Goal: Check status: Verify the current state of an ongoing process or item

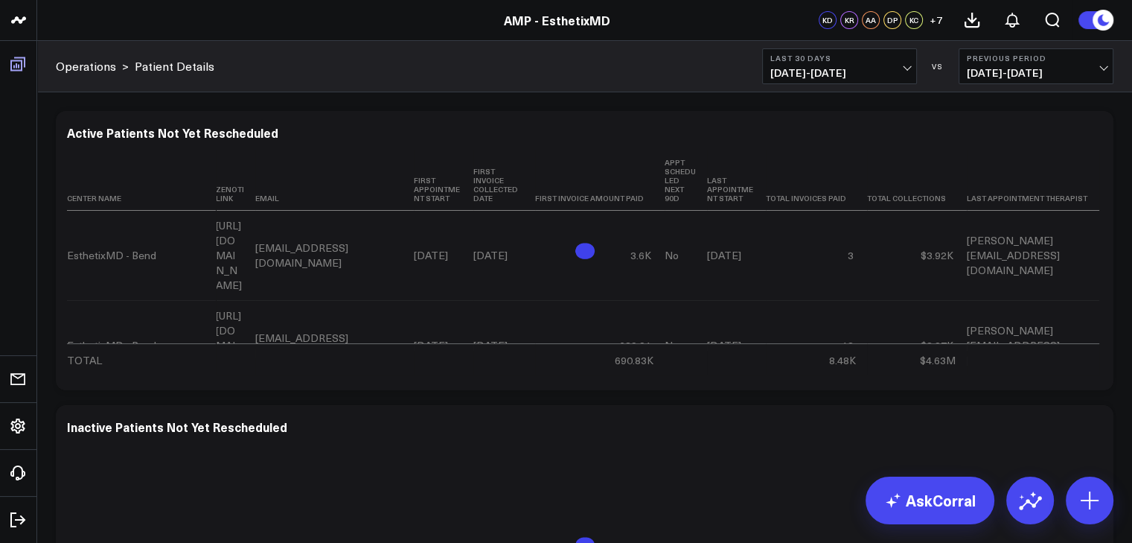
click at [13, 68] on icon at bounding box center [18, 64] width 18 height 18
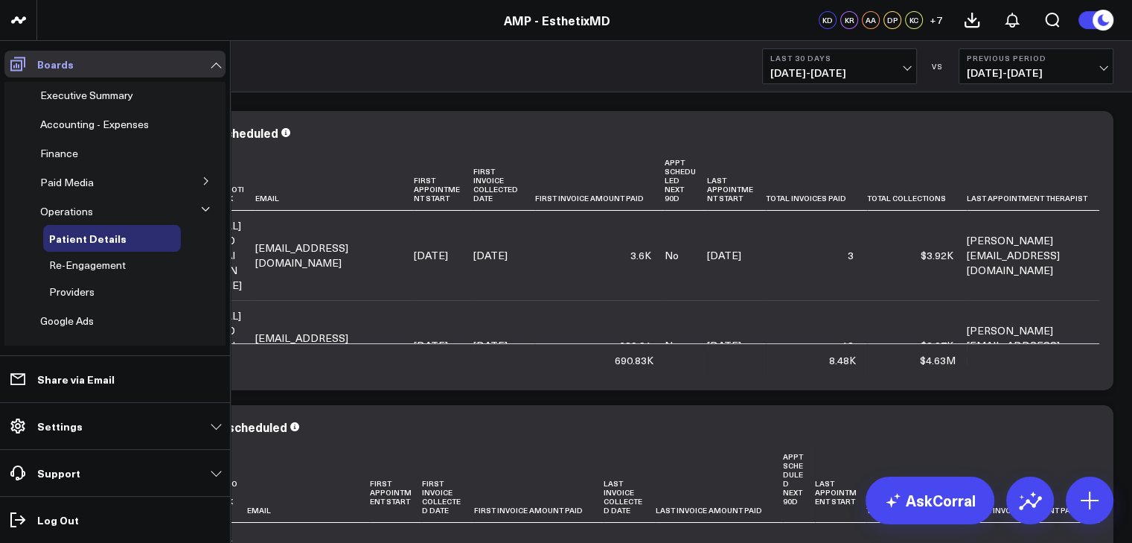
click at [13, 68] on icon at bounding box center [18, 64] width 18 height 18
click at [98, 264] on span "Re-Engagement" at bounding box center [87, 265] width 77 height 14
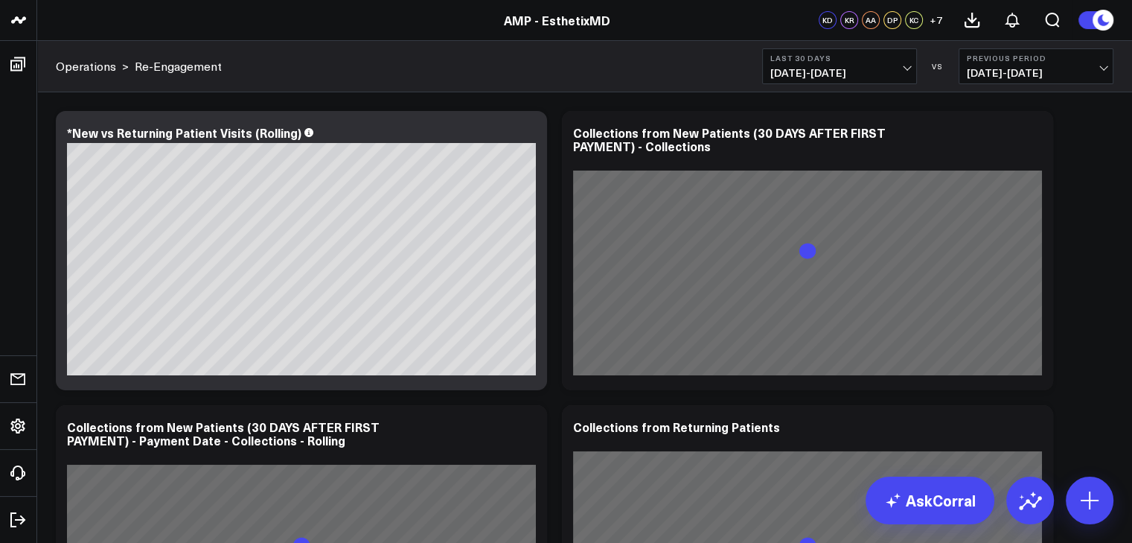
click at [1079, 72] on span "[DATE] - [DATE]" at bounding box center [1036, 73] width 138 height 12
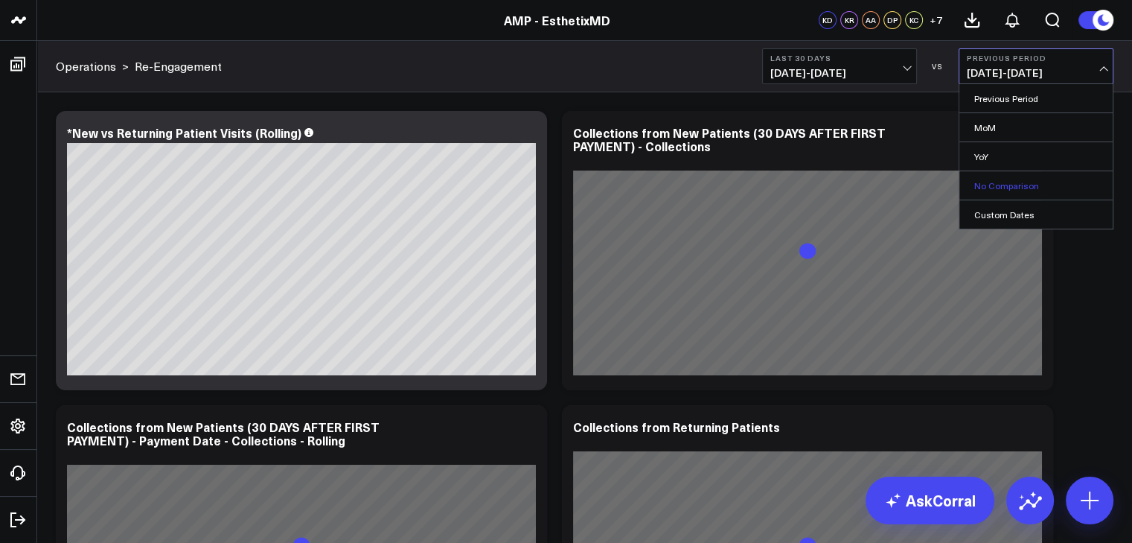
click at [1015, 174] on link "No Comparison" at bounding box center [1036, 185] width 153 height 28
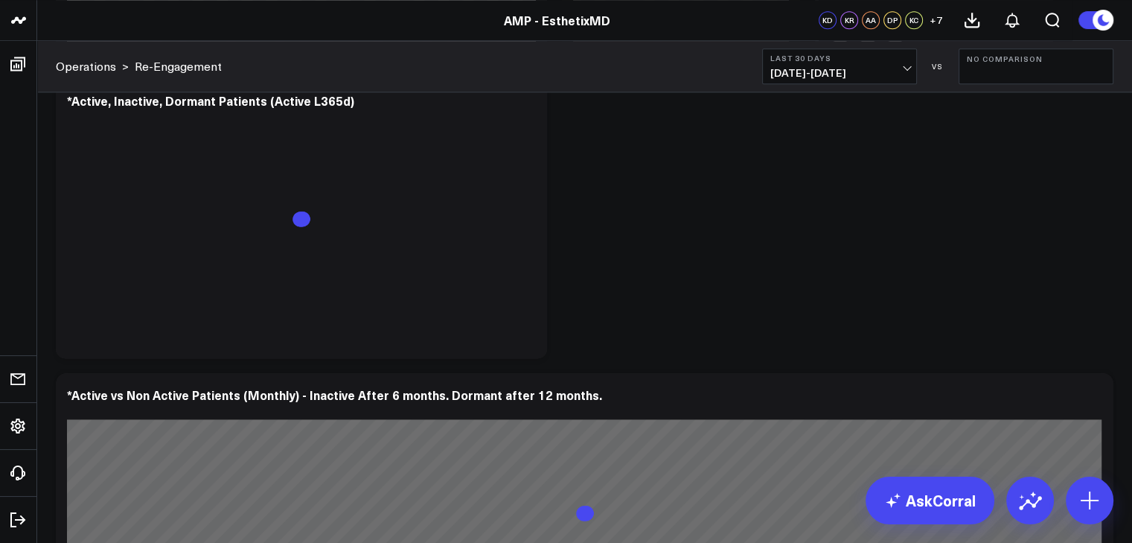
scroll to position [1489, 0]
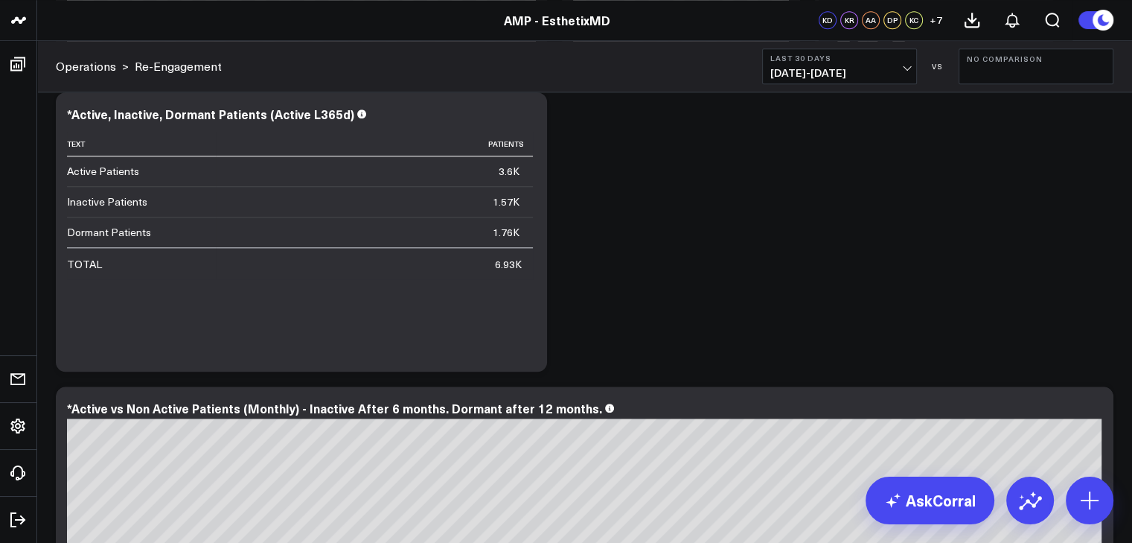
click at [900, 66] on button "Last 30 Days [DATE] - [DATE]" at bounding box center [839, 66] width 155 height 36
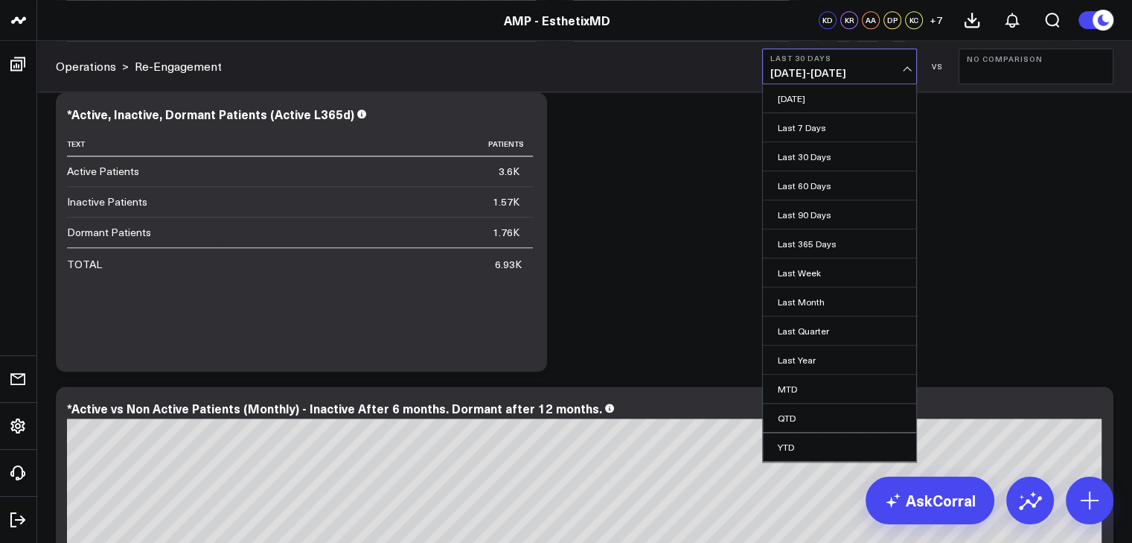
scroll to position [25, 0]
click at [810, 444] on link "Custom Dates" at bounding box center [839, 450] width 153 height 28
select select "9"
select select "2025"
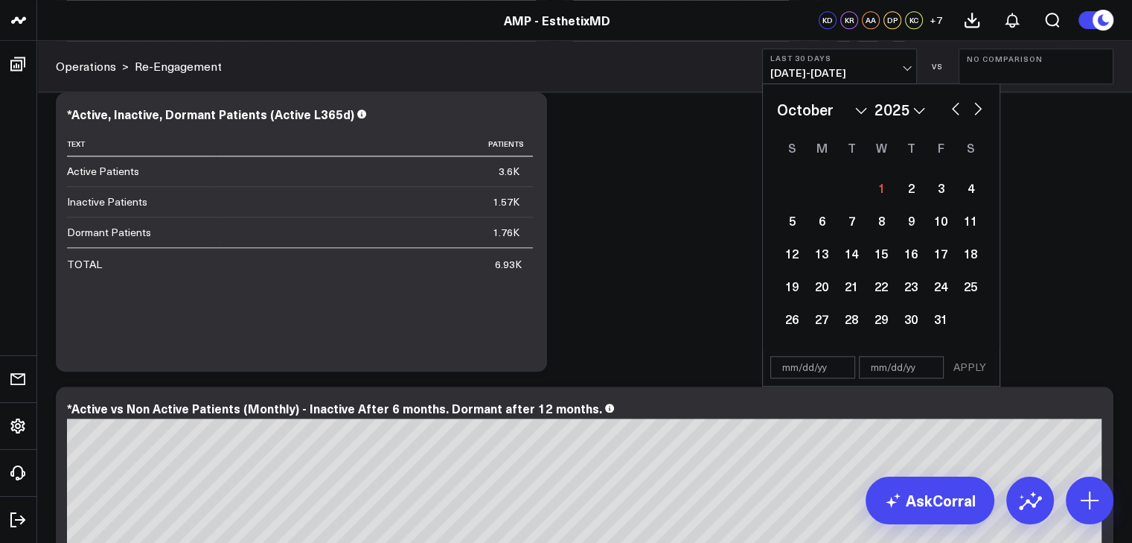
click at [951, 109] on button "button" at bounding box center [955, 107] width 15 height 18
select select "8"
select select "2025"
click at [823, 185] on div "1" at bounding box center [822, 188] width 30 height 30
type input "[DATE]"
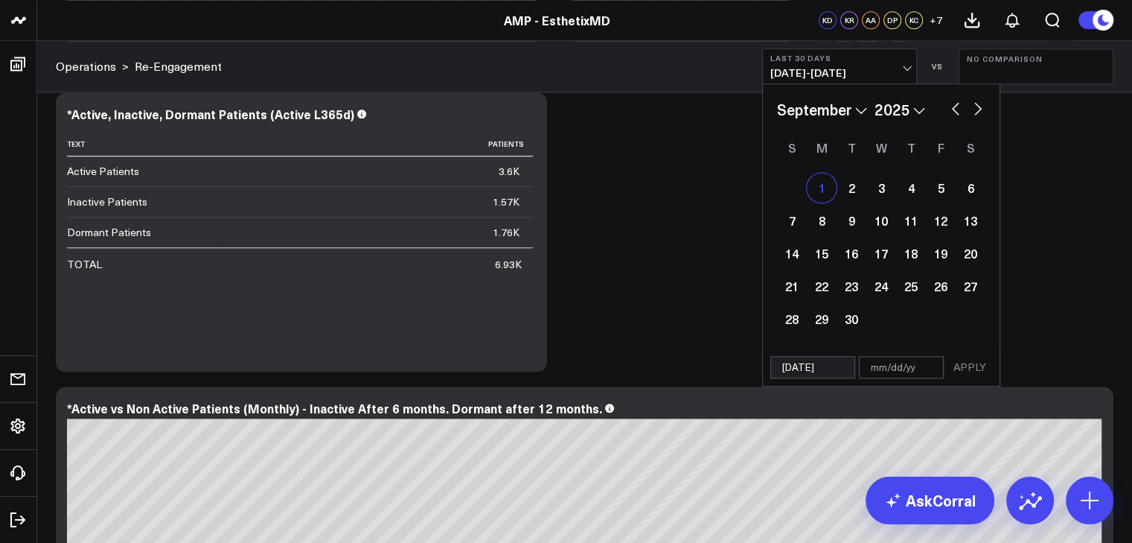
select select "8"
select select "2025"
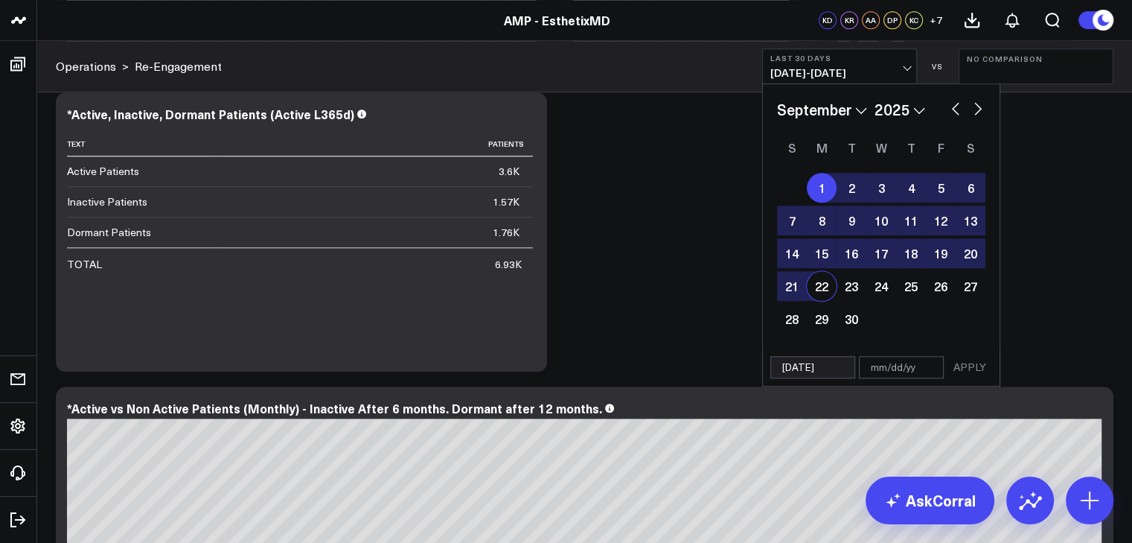
click at [817, 287] on div "22" at bounding box center [822, 286] width 30 height 30
type input "[DATE]"
select select "8"
select select "2025"
click at [974, 362] on button "APPLY" at bounding box center [970, 367] width 45 height 22
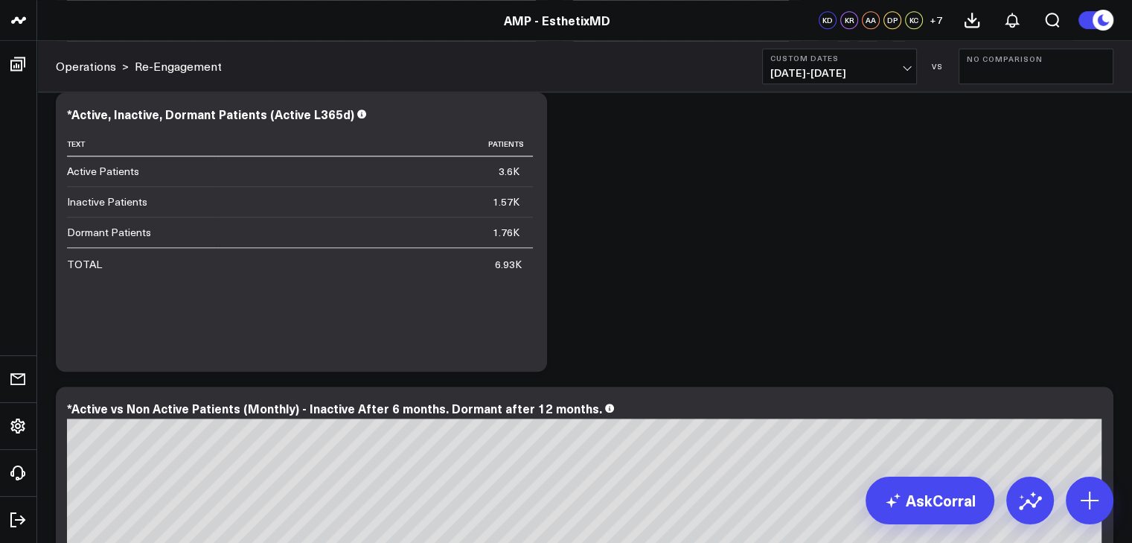
click at [891, 74] on span "[DATE] - [DATE]" at bounding box center [840, 73] width 138 height 12
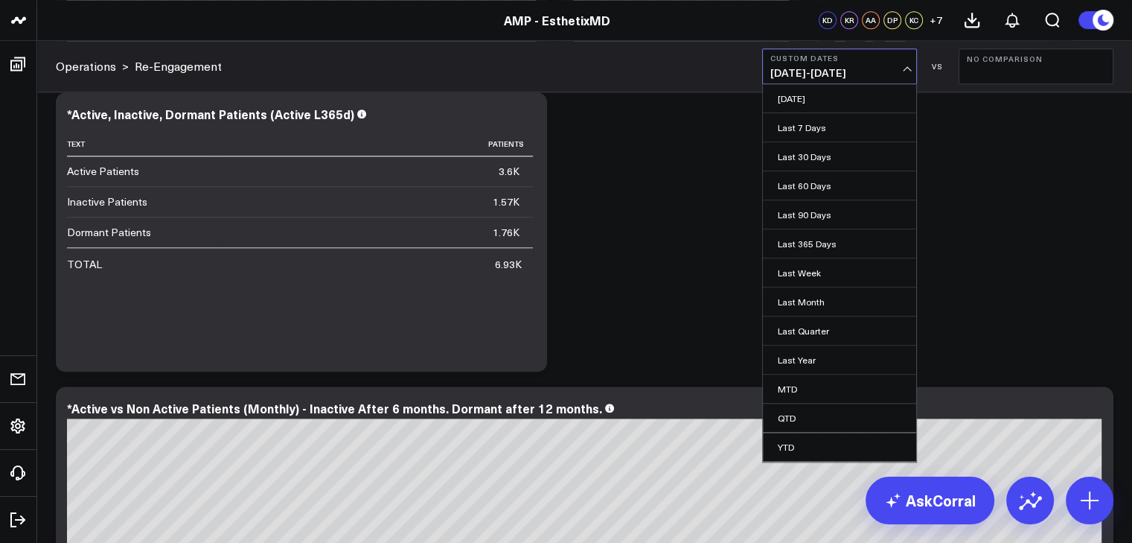
scroll to position [25, 0]
click at [820, 446] on link "Custom Dates" at bounding box center [839, 450] width 153 height 28
select select "9"
select select "2025"
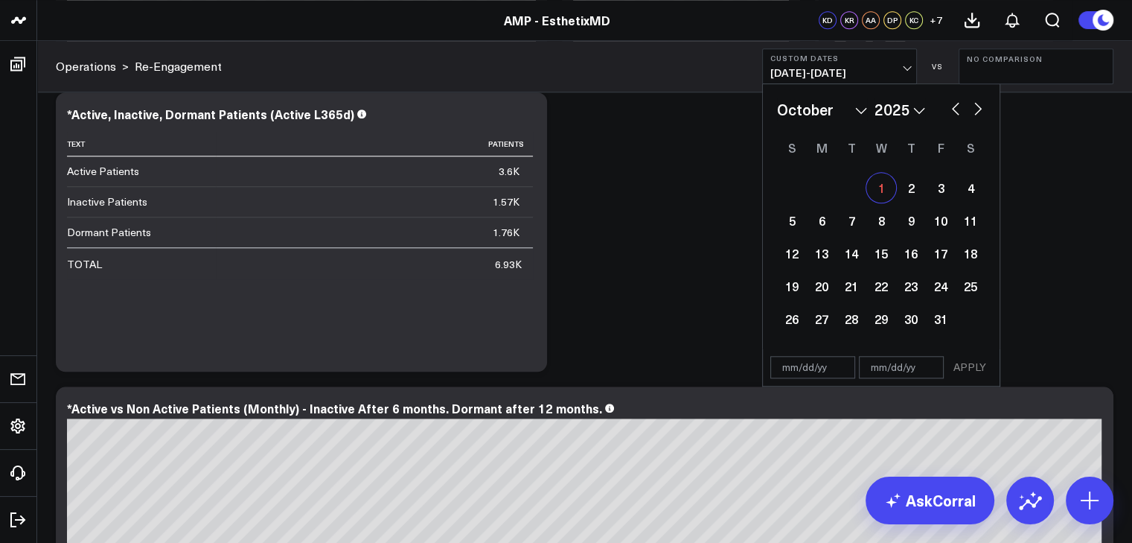
click at [884, 188] on div "1" at bounding box center [882, 188] width 30 height 30
type input "[DATE]"
select select "9"
select select "2025"
click at [954, 110] on button "button" at bounding box center [955, 107] width 15 height 18
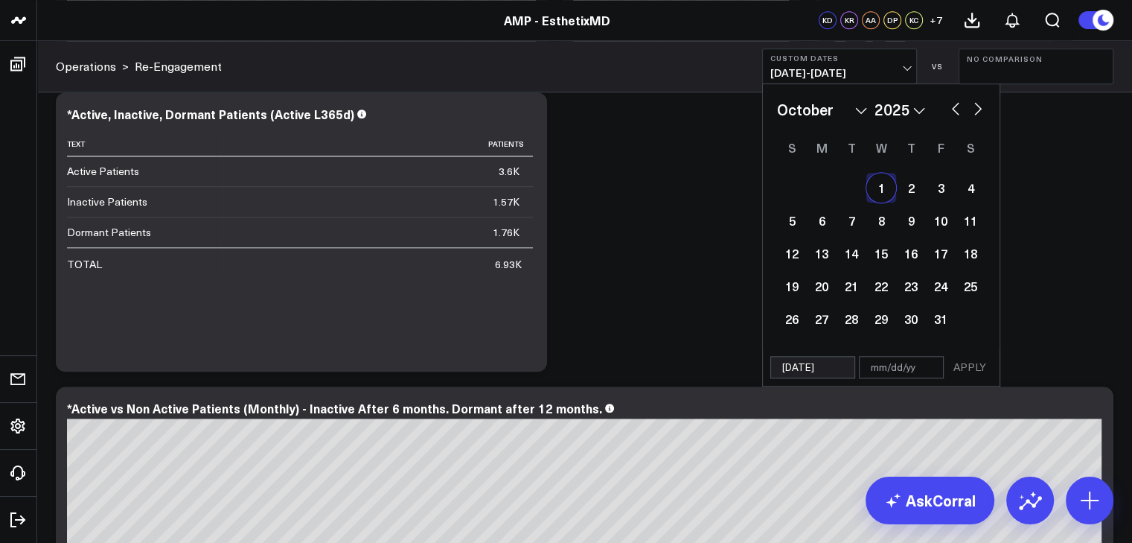
select select "8"
select select "2025"
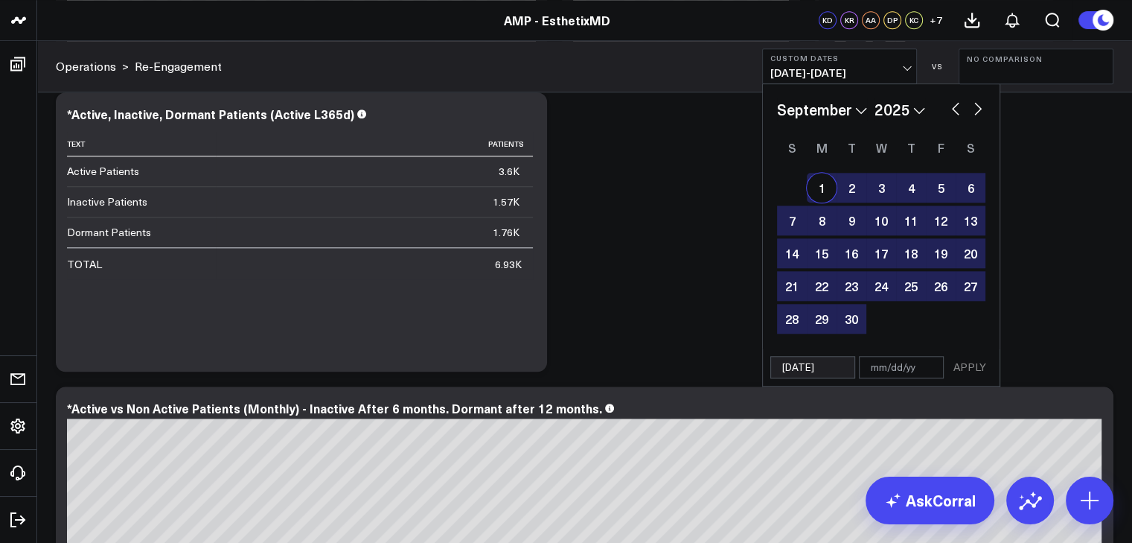
click at [820, 193] on div "1" at bounding box center [822, 188] width 30 height 30
type input "[DATE]"
select select "8"
select select "2025"
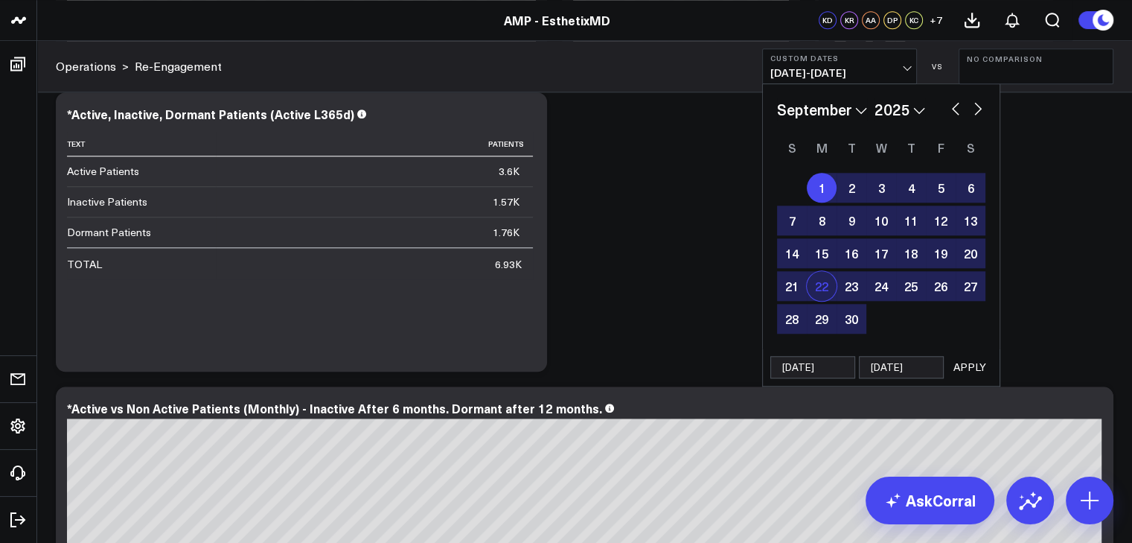
click at [823, 289] on div "22" at bounding box center [822, 286] width 30 height 30
type input "[DATE]"
select select "8"
select select "2025"
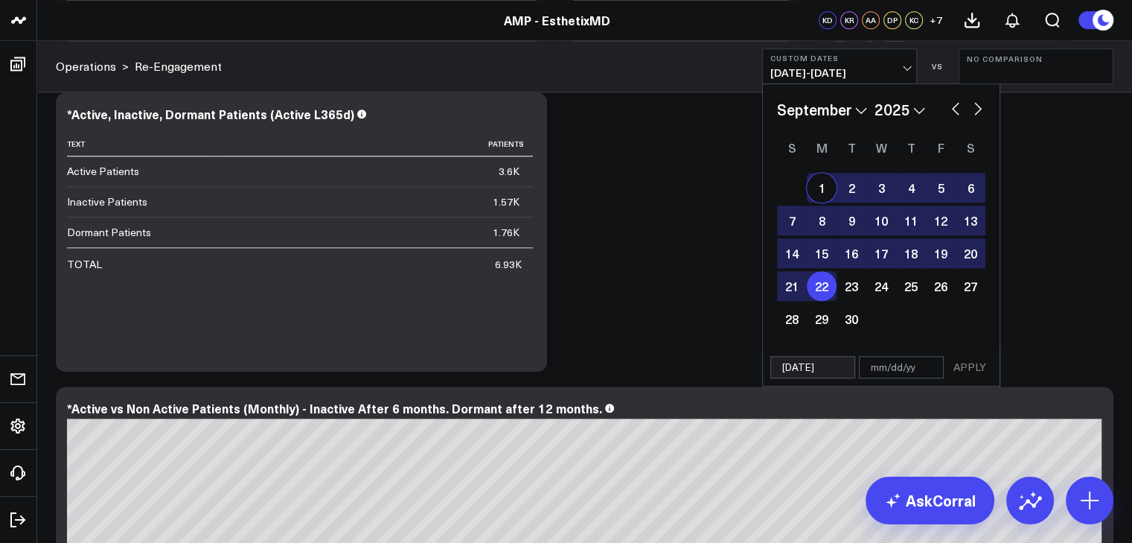
click at [817, 196] on div "1" at bounding box center [822, 188] width 30 height 30
type input "[DATE]"
select select "8"
select select "2025"
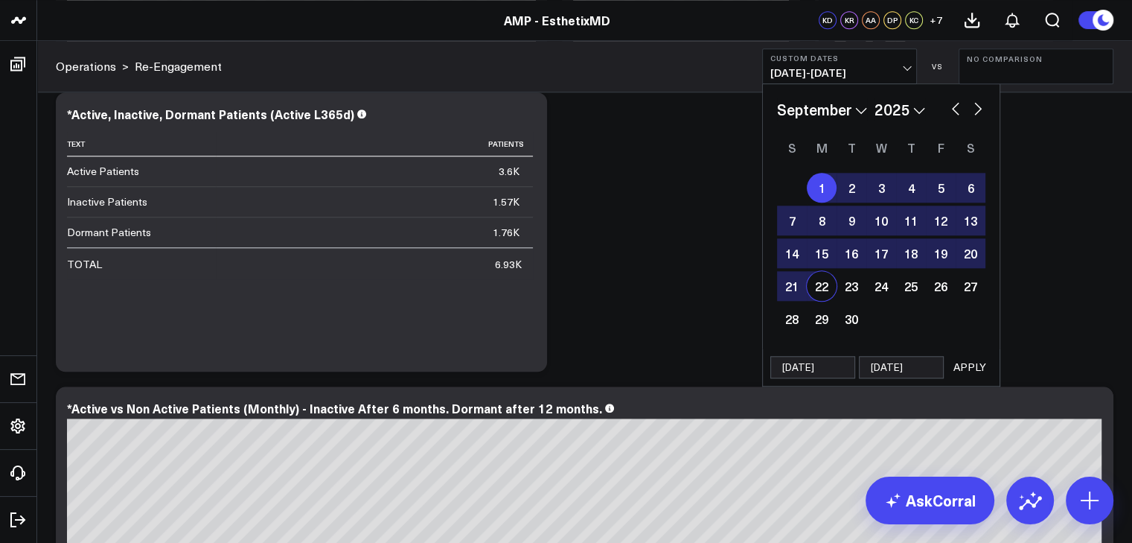
click at [817, 296] on div "22" at bounding box center [822, 286] width 30 height 30
type input "[DATE]"
select select "8"
select select "2025"
click at [826, 182] on div "1" at bounding box center [822, 188] width 30 height 30
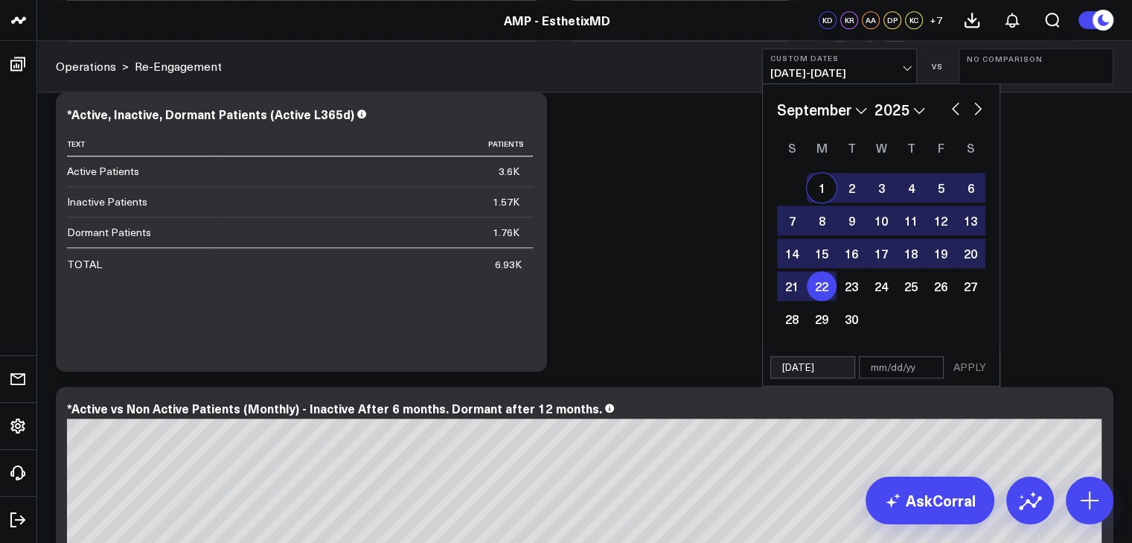
type input "[DATE]"
select select "8"
select select "2025"
click at [821, 281] on div "22" at bounding box center [822, 286] width 30 height 30
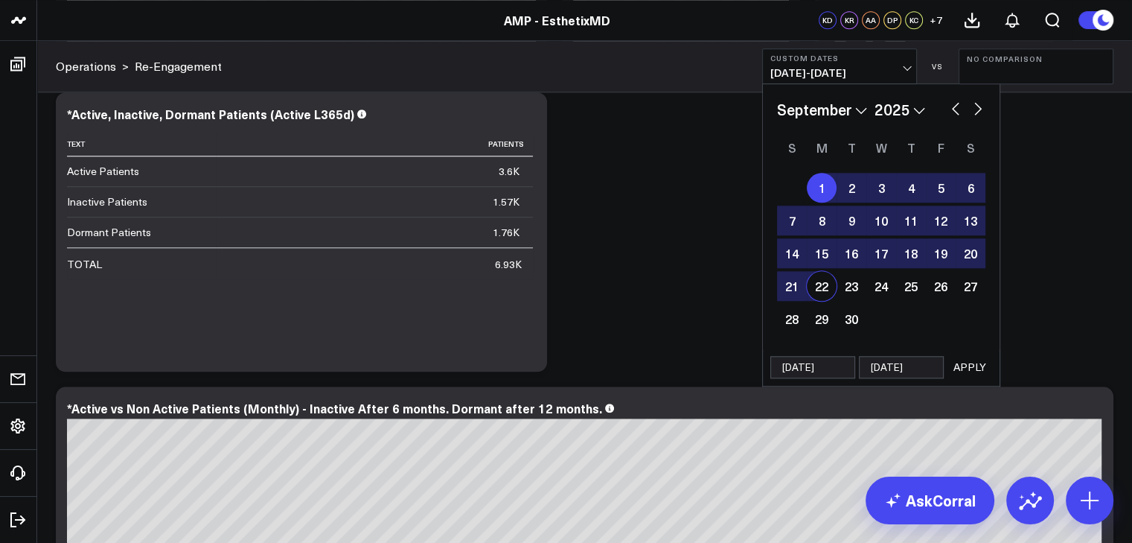
type input "[DATE]"
select select "8"
select select "2025"
click at [822, 185] on div "1" at bounding box center [822, 188] width 30 height 30
type input "[DATE]"
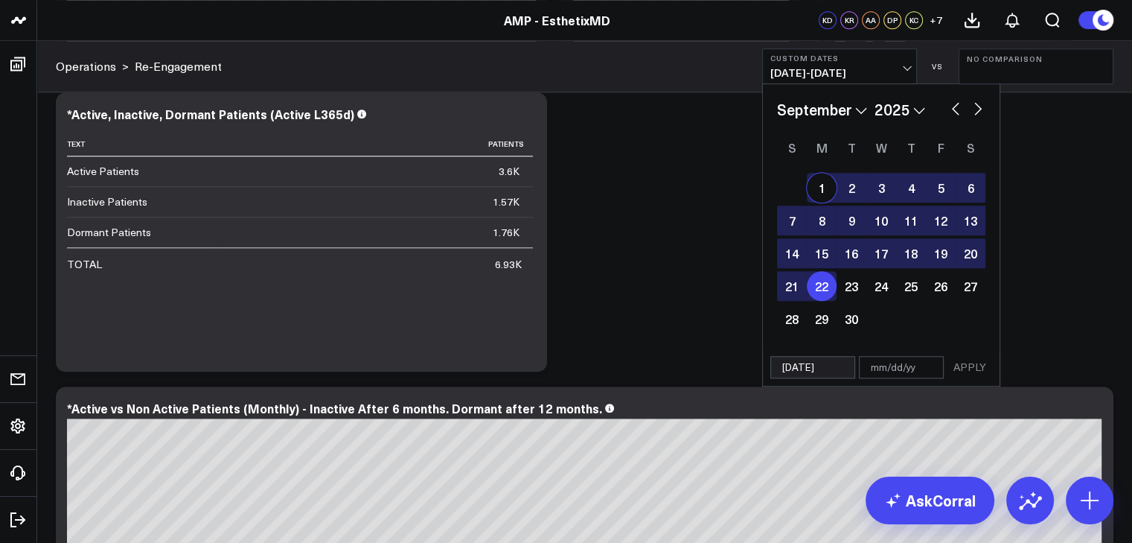
type input "[DATE]"
select select "8"
select select "2025"
click at [977, 358] on button "APPLY" at bounding box center [970, 367] width 45 height 22
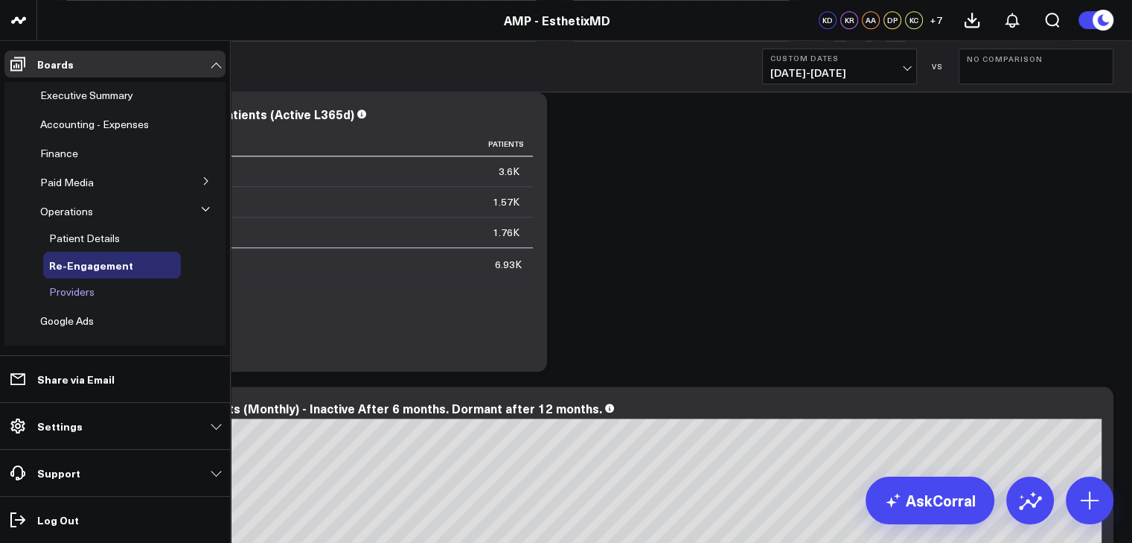
click at [67, 285] on span "Providers" at bounding box center [71, 291] width 45 height 14
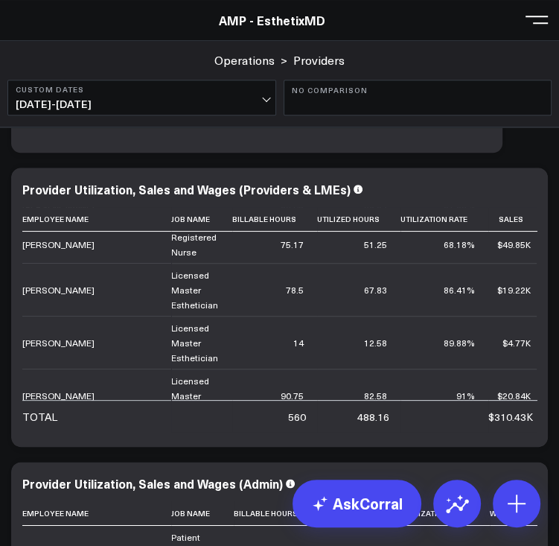
scroll to position [185, 0]
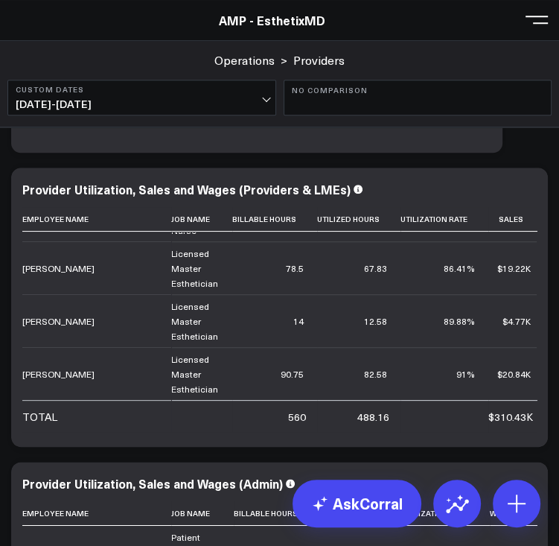
click at [247, 104] on span "[DATE] - [DATE]" at bounding box center [142, 104] width 252 height 12
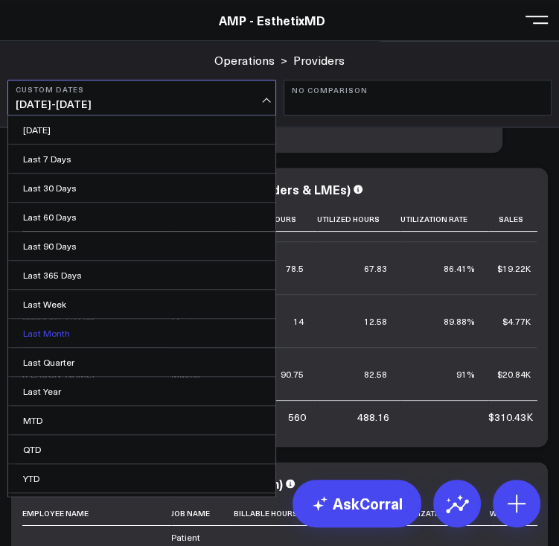
click at [103, 332] on link "Last Month" at bounding box center [141, 333] width 267 height 28
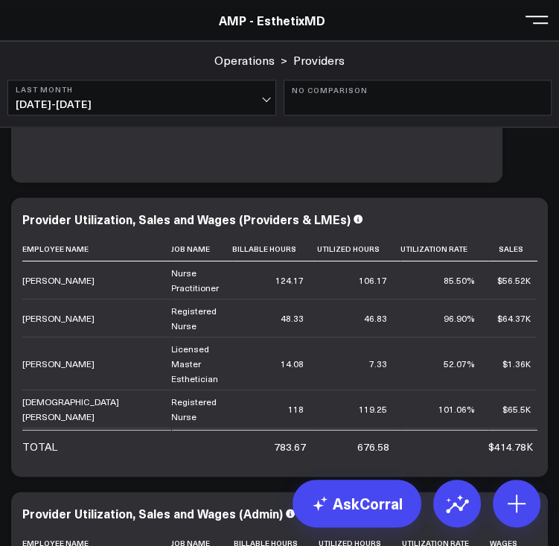
scroll to position [515, 0]
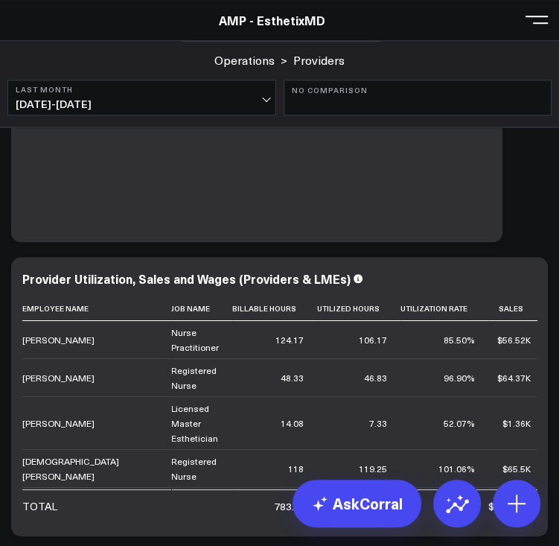
click at [102, 106] on span "[DATE] - [DATE]" at bounding box center [142, 104] width 252 height 12
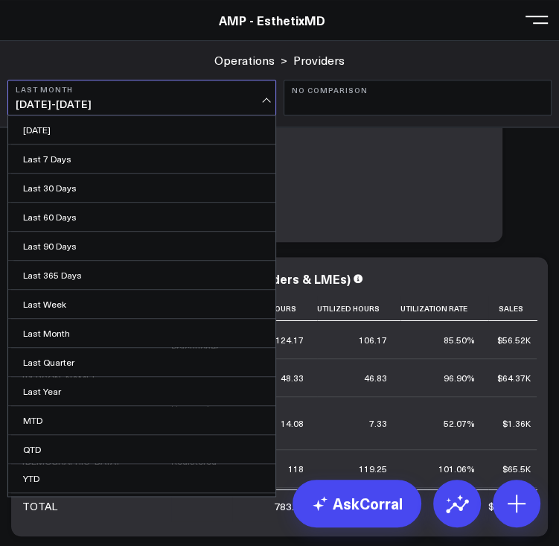
scroll to position [22, 0]
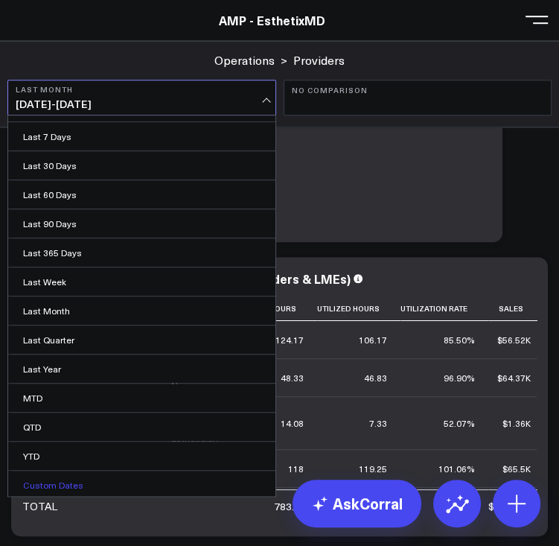
click at [82, 480] on link "Custom Dates" at bounding box center [141, 485] width 267 height 28
select select "9"
select select "2025"
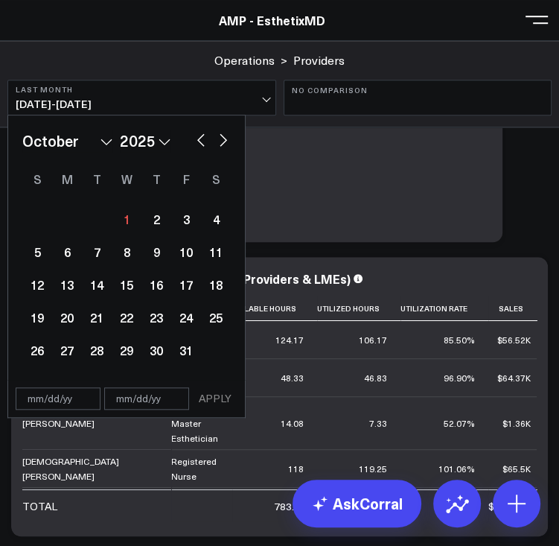
click at [203, 141] on button "button" at bounding box center [201, 139] width 15 height 18
select select "8"
select select "2025"
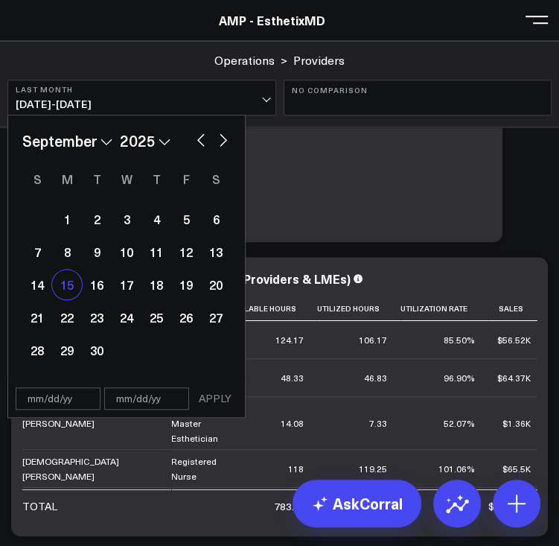
click at [65, 290] on div "15" at bounding box center [67, 284] width 30 height 30
type input "[DATE]"
select select "8"
select select "2025"
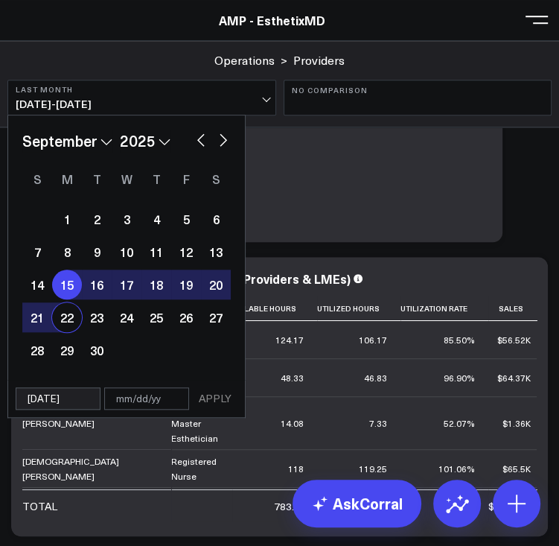
click at [64, 315] on div "22" at bounding box center [67, 317] width 30 height 30
type input "[DATE]"
select select "8"
select select "2025"
click at [220, 395] on button "APPLY" at bounding box center [215, 398] width 45 height 22
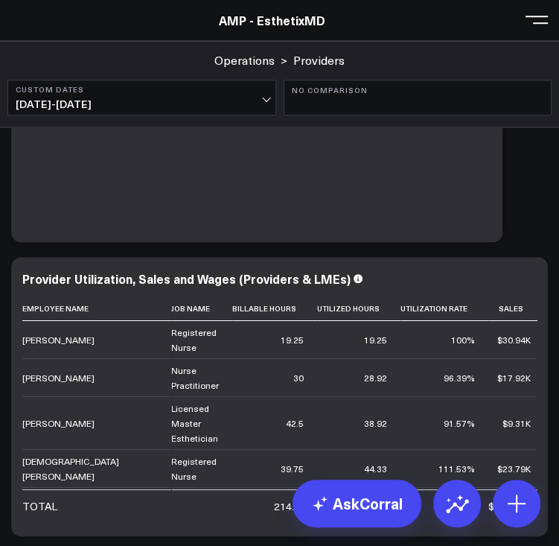
click at [272, 117] on div "Operations > Providers Custom Dates [DATE] - [DATE] VS No Comparison" at bounding box center [279, 84] width 559 height 86
click at [260, 101] on span "[DATE] - [DATE]" at bounding box center [142, 104] width 252 height 12
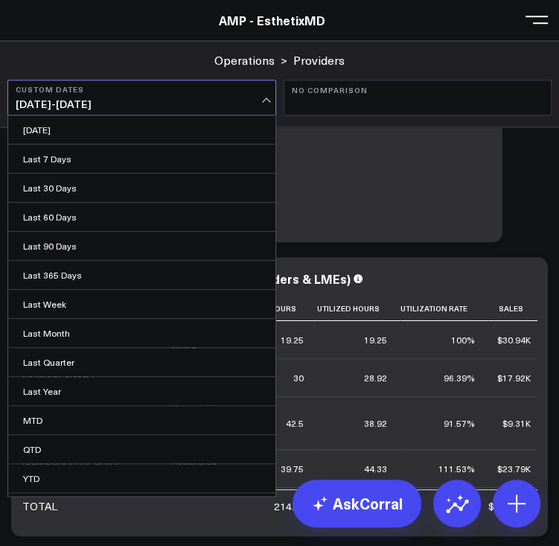
scroll to position [22, 0]
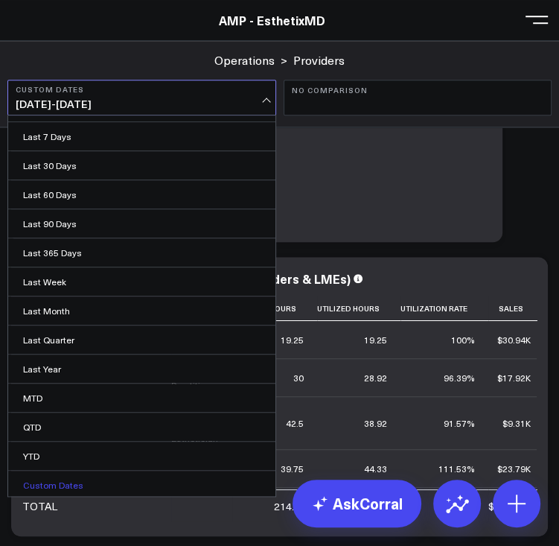
click at [162, 482] on link "Custom Dates" at bounding box center [141, 485] width 267 height 28
select select "9"
select select "2025"
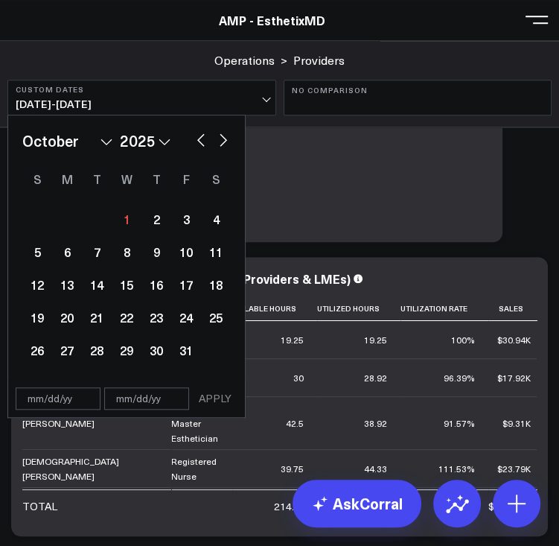
click at [203, 142] on button "button" at bounding box center [201, 139] width 15 height 18
select select "8"
select select "2025"
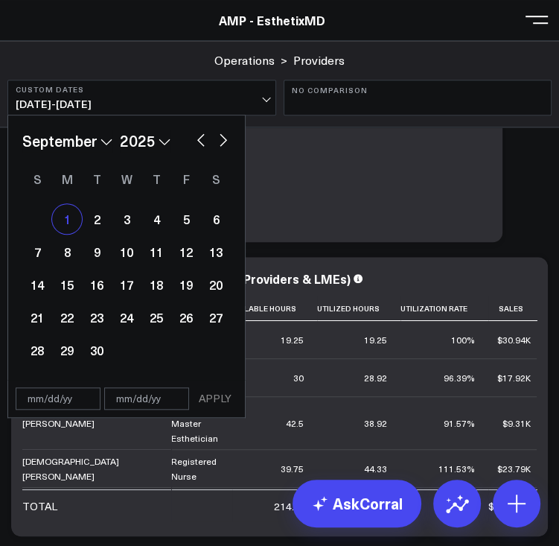
click at [70, 217] on div "1" at bounding box center [67, 219] width 30 height 30
type input "[DATE]"
select select "8"
select select "2025"
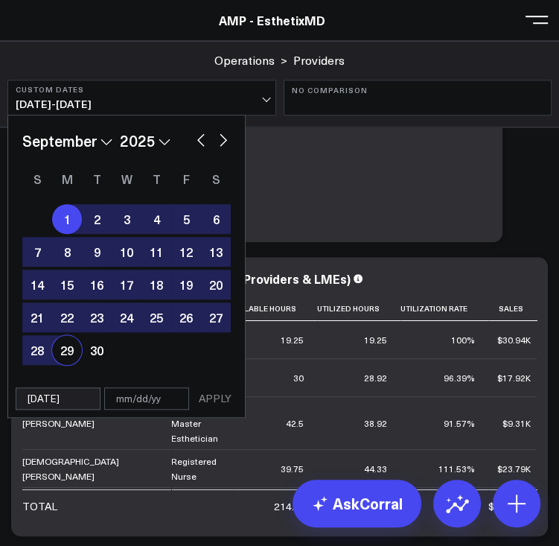
click at [67, 348] on div "29" at bounding box center [67, 350] width 30 height 30
type input "[DATE]"
select select "8"
select select "2025"
click at [214, 392] on button "APPLY" at bounding box center [215, 398] width 45 height 22
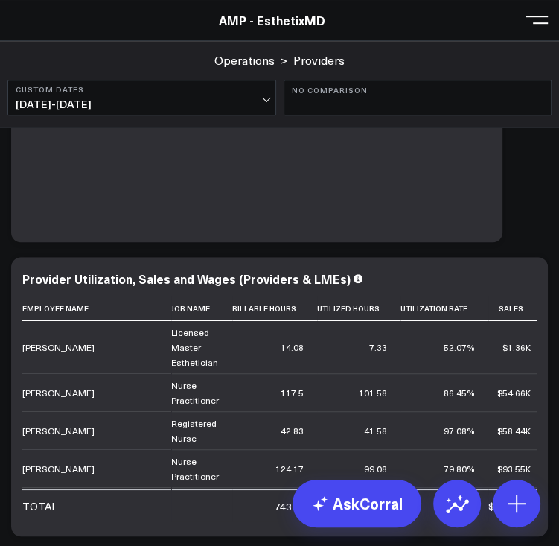
drag, startPoint x: 529, startPoint y: 342, endPoint x: 531, endPoint y: 368, distance: 26.2
click at [531, 368] on div "Employee Name Job Name Billable Hours Utilized Hours Utilization Rate Sales Wag…" at bounding box center [279, 408] width 514 height 225
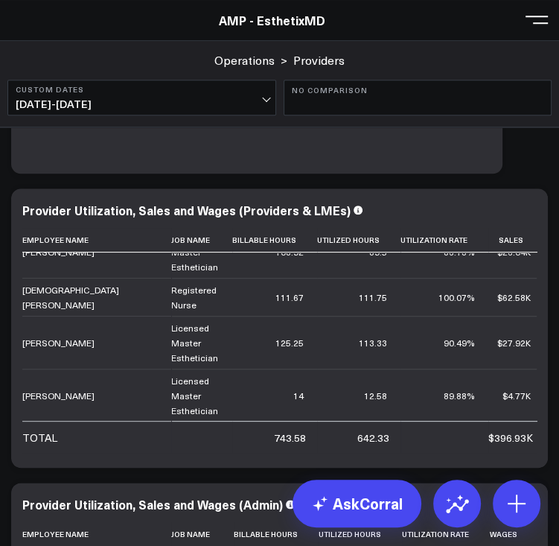
scroll to position [231, 0]
